Goal: Task Accomplishment & Management: Manage account settings

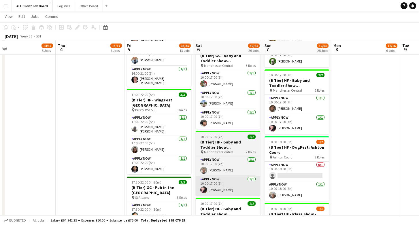
scroll to position [748, 0]
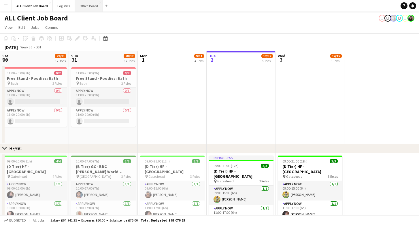
click at [87, 7] on button "Office Board Close" at bounding box center [89, 5] width 28 height 11
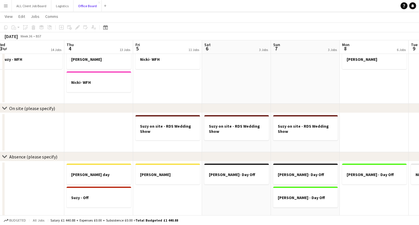
scroll to position [385, 0]
click at [156, 174] on h3 "[PERSON_NAME]" at bounding box center [167, 174] width 64 height 5
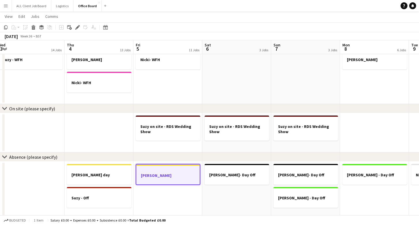
click at [232, 144] on app-date-cell "Suzy on site - RDS Wedding Show" at bounding box center [236, 132] width 69 height 39
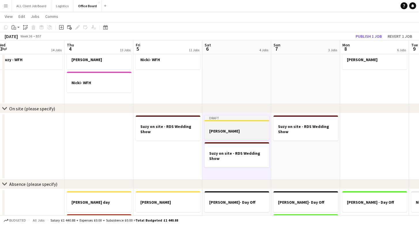
click at [233, 129] on h3 "[PERSON_NAME]" at bounding box center [236, 130] width 64 height 5
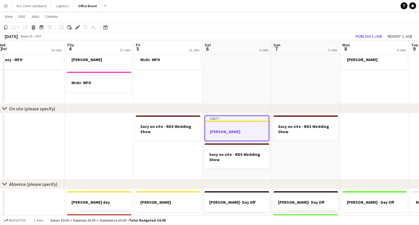
click at [233, 129] on app-job-card "Draft [PERSON_NAME]" at bounding box center [236, 128] width 64 height 26
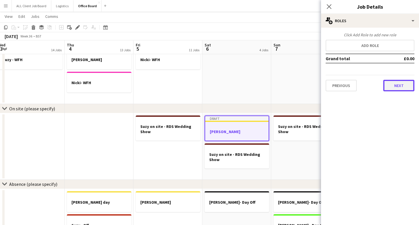
click at [396, 87] on button "Next" at bounding box center [398, 86] width 31 height 12
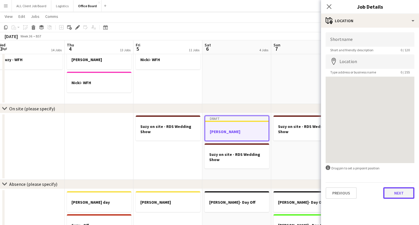
click at [396, 191] on button "Next" at bounding box center [398, 193] width 31 height 12
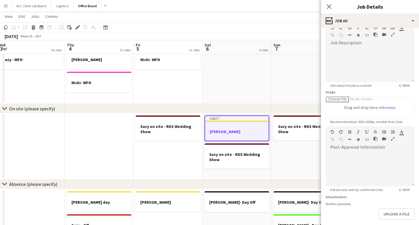
scroll to position [60, 0]
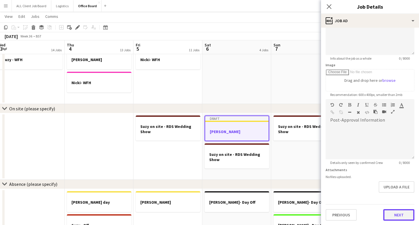
click at [396, 214] on button "Next" at bounding box center [398, 215] width 31 height 12
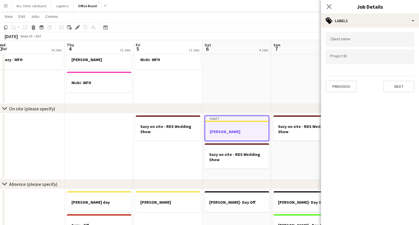
scroll to position [0, 0]
click at [400, 87] on button "Next" at bounding box center [398, 87] width 31 height 12
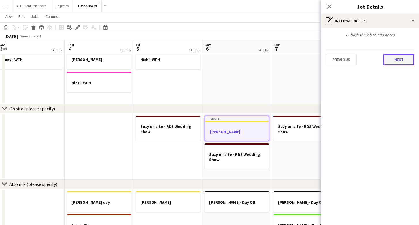
click at [401, 60] on button "Next" at bounding box center [398, 60] width 31 height 12
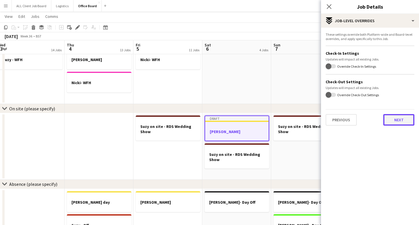
click at [393, 118] on button "Next" at bounding box center [398, 120] width 31 height 12
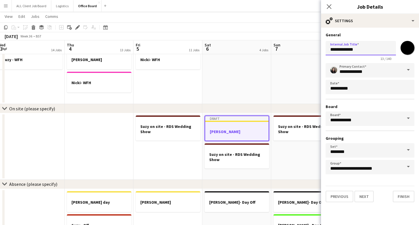
drag, startPoint x: 361, startPoint y: 50, endPoint x: 343, endPoint y: 49, distance: 18.2
click at [343, 49] on input "**********" at bounding box center [360, 48] width 70 height 14
type input "**********"
click at [405, 198] on button "Finish" at bounding box center [403, 197] width 22 height 12
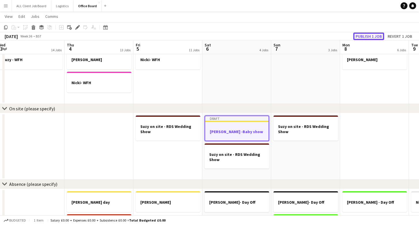
click at [366, 36] on button "Publish 1 job" at bounding box center [368, 36] width 31 height 7
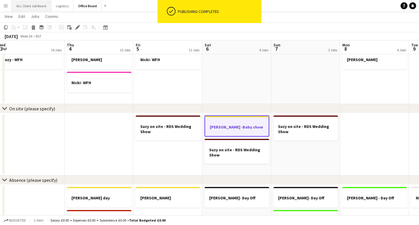
click at [37, 4] on button "ALL Client Job Board Close" at bounding box center [31, 5] width 39 height 11
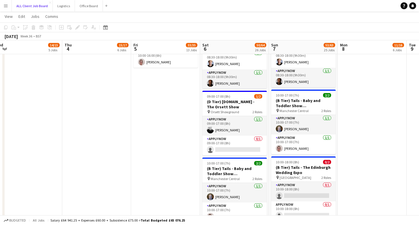
scroll to position [1838, 0]
